Goal: Information Seeking & Learning: Learn about a topic

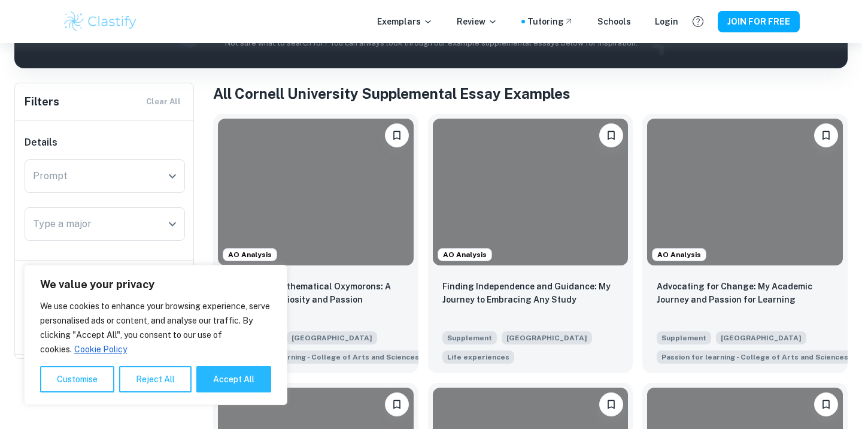
scroll to position [208, 0]
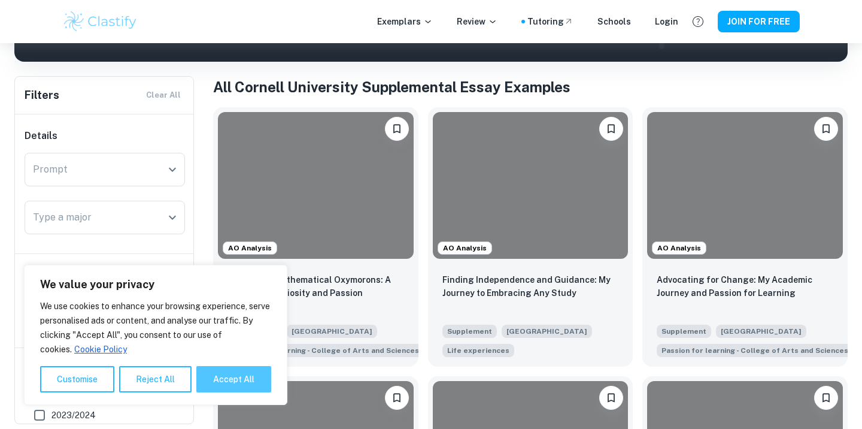
click at [235, 383] on button "Accept All" at bounding box center [233, 379] width 75 height 26
checkbox input "true"
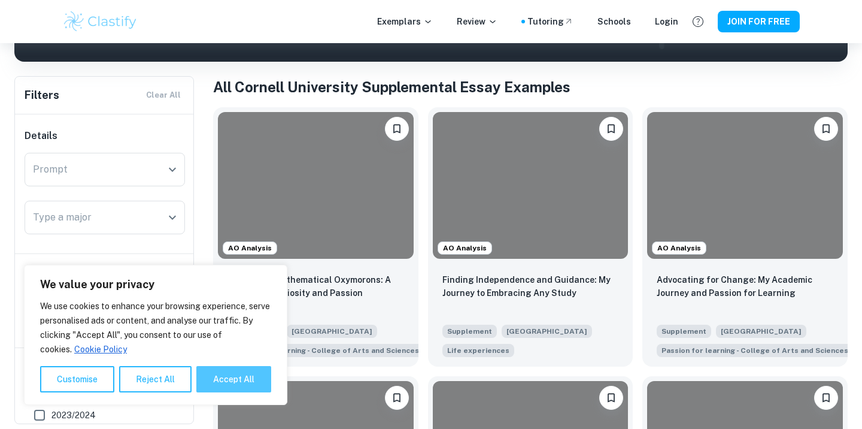
checkbox input "true"
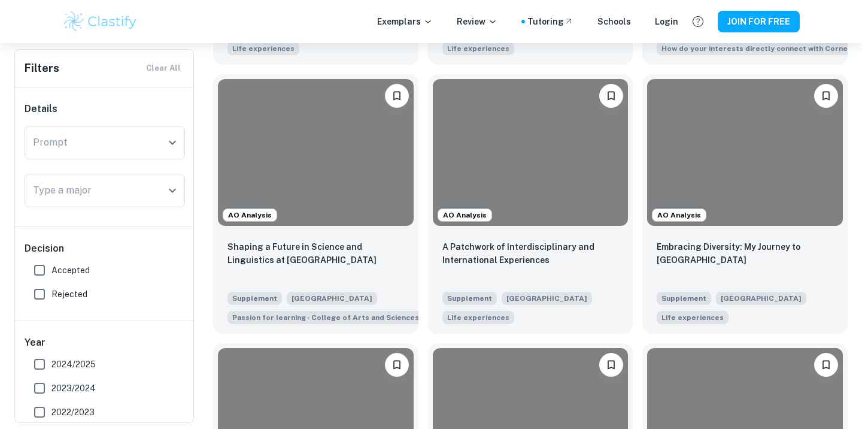
scroll to position [764, 0]
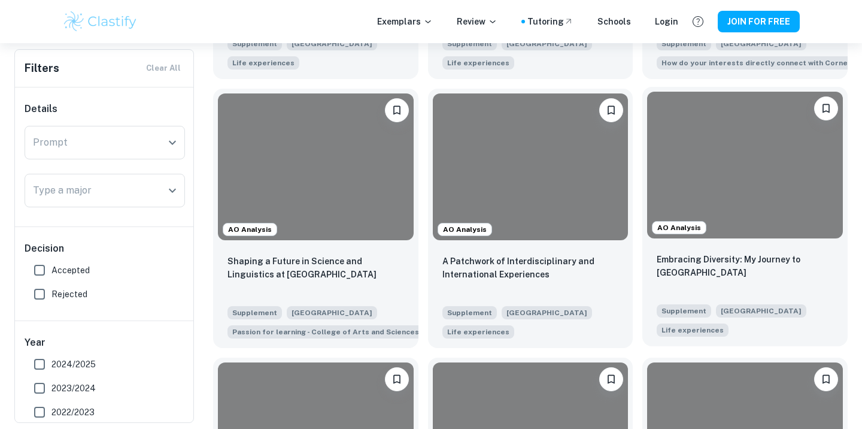
click at [748, 177] on div at bounding box center [745, 165] width 196 height 147
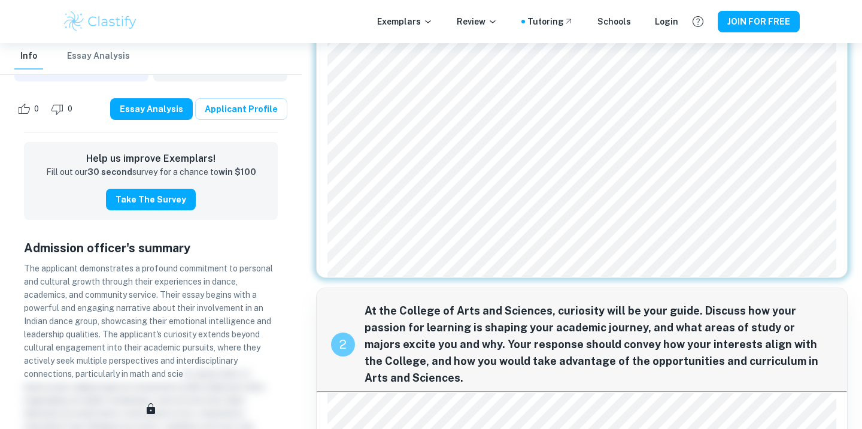
scroll to position [438, 0]
